Goal: Information Seeking & Learning: Learn about a topic

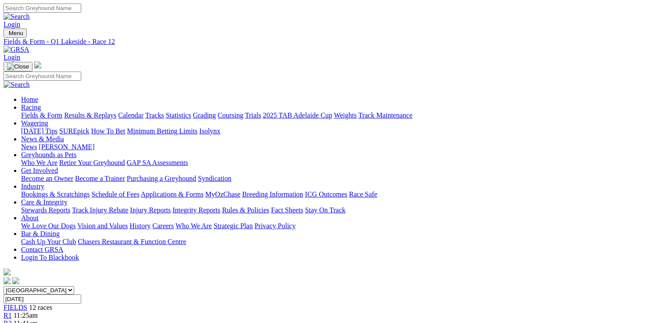
click at [32, 111] on link "Fields & Form" at bounding box center [41, 114] width 41 height 7
click at [74, 286] on select "[GEOGRAPHIC_DATA] [GEOGRAPHIC_DATA] [GEOGRAPHIC_DATA] [GEOGRAPHIC_DATA] [GEOGRA…" at bounding box center [39, 290] width 71 height 8
select select "QLD"
click at [59, 286] on select "South Australia New South Wales Northern Territory Queensland Tasmania Victoria…" at bounding box center [39, 290] width 71 height 8
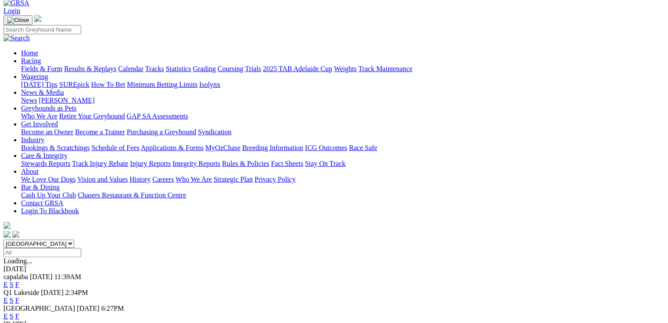
scroll to position [211, 0]
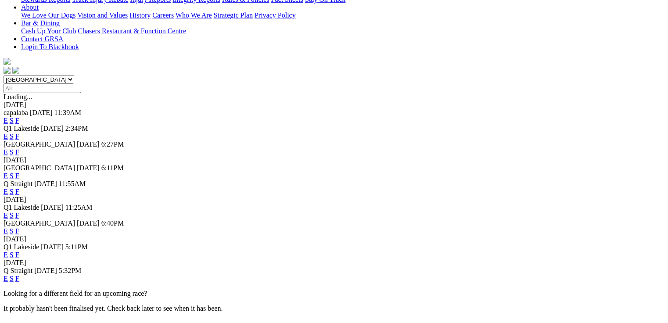
click at [8, 211] on link "E" at bounding box center [6, 214] width 4 height 7
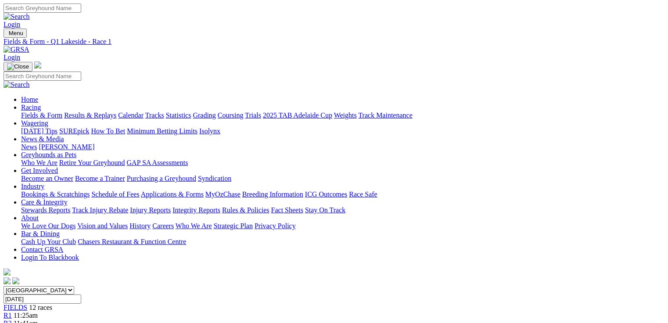
click at [40, 111] on link "Fields & Form" at bounding box center [41, 114] width 41 height 7
click at [74, 286] on select "South Australia New South Wales Northern Territory Queensland Tasmania Victoria…" at bounding box center [39, 290] width 71 height 8
select select "QLD"
click at [59, 286] on select "South Australia New South Wales Northern Territory Queensland Tasmania Victoria…" at bounding box center [39, 290] width 71 height 8
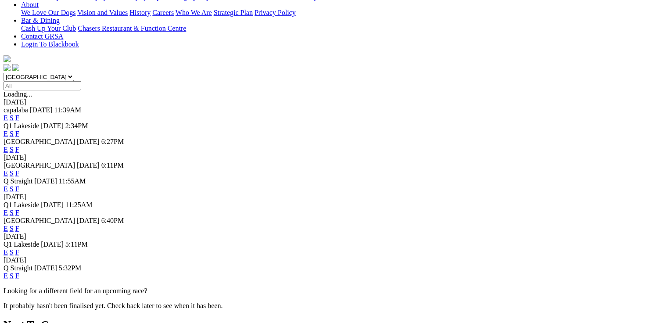
scroll to position [281, 0]
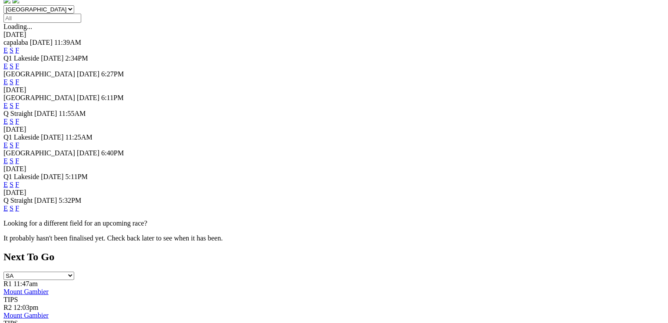
click at [8, 181] on link "E" at bounding box center [6, 184] width 4 height 7
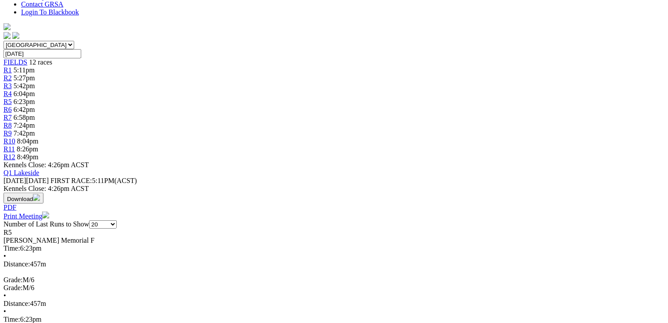
scroll to position [246, 0]
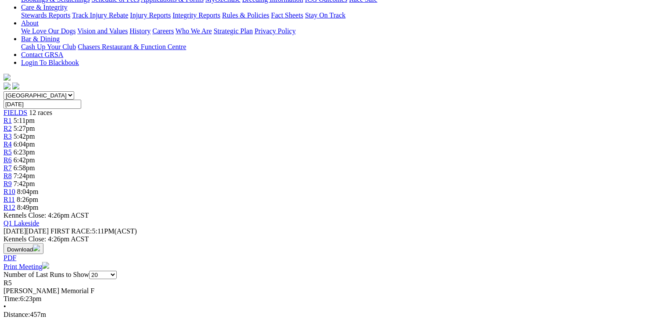
scroll to position [0, 0]
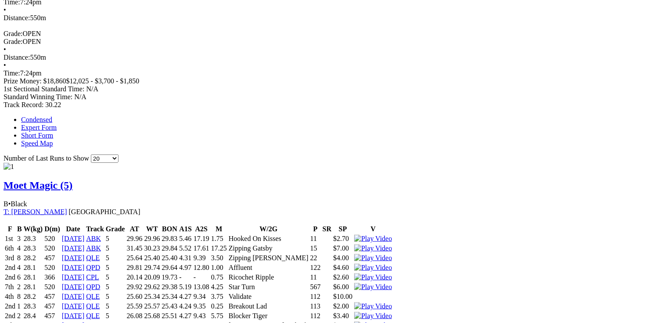
scroll to position [526, 0]
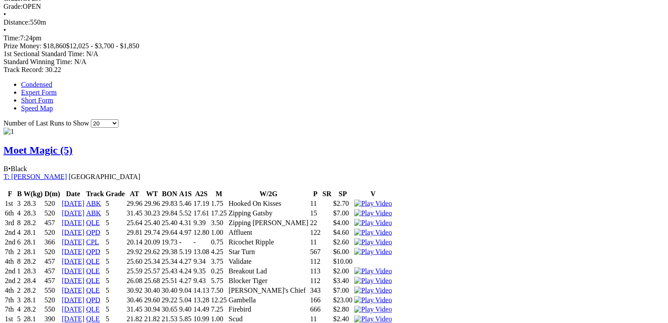
drag, startPoint x: 80, startPoint y: 193, endPoint x: 437, endPoint y: 192, distance: 357.0
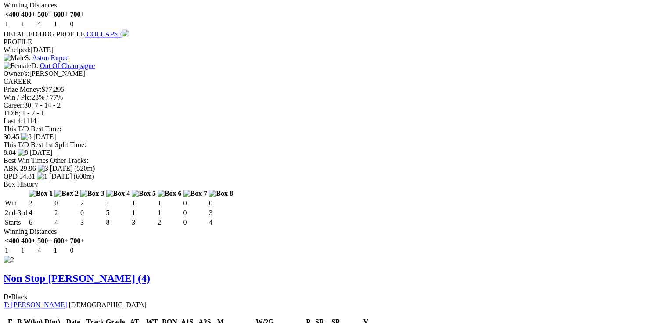
scroll to position [1018, 0]
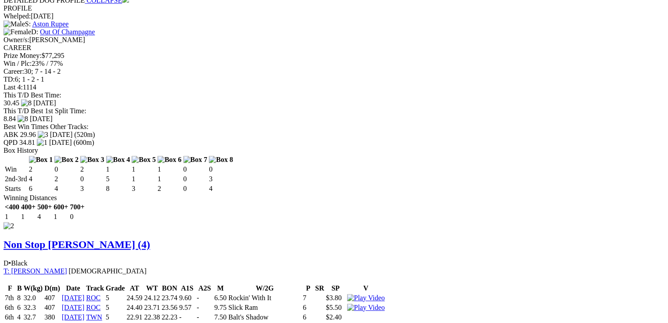
drag, startPoint x: 195, startPoint y: 266, endPoint x: 207, endPoint y: 266, distance: 11.9
drag, startPoint x: 195, startPoint y: 221, endPoint x: 208, endPoint y: 223, distance: 13.3
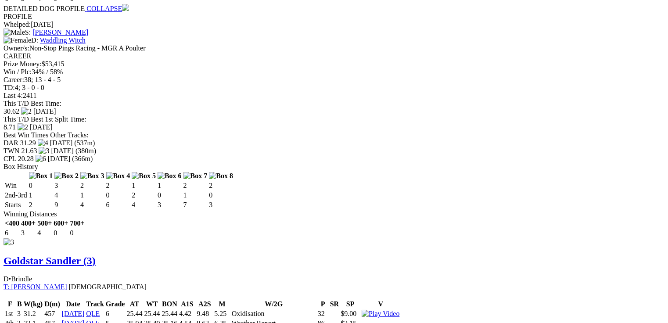
scroll to position [1614, 0]
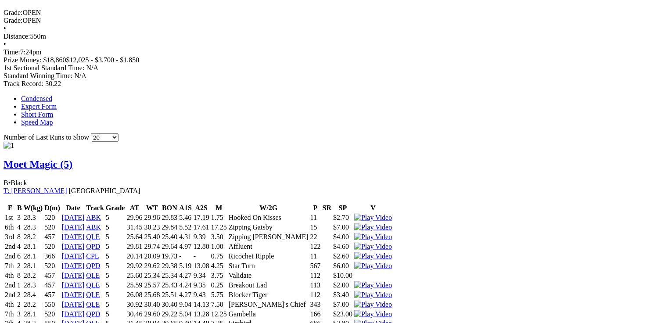
scroll to position [526, 0]
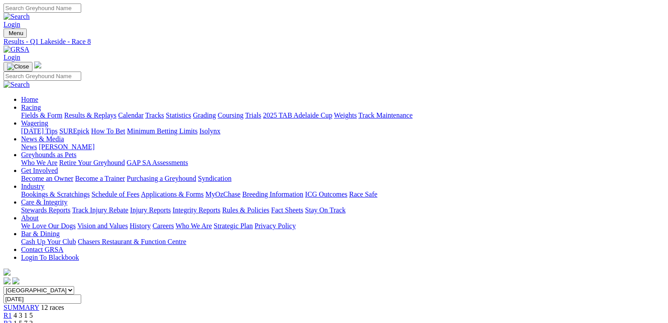
scroll to position [175, 0]
